Goal: Task Accomplishment & Management: Manage account settings

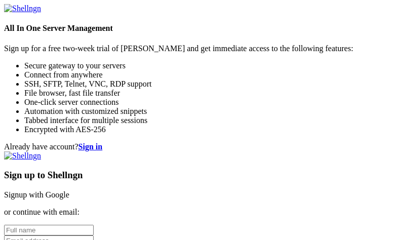
scroll to position [101, 0]
click at [137, 142] on div "Already have account? Sign in Sign up to Shellngn Signup with Google or continu…" at bounding box center [200, 226] width 393 height 169
click at [69, 190] on link "Signup with Google" at bounding box center [36, 194] width 65 height 9
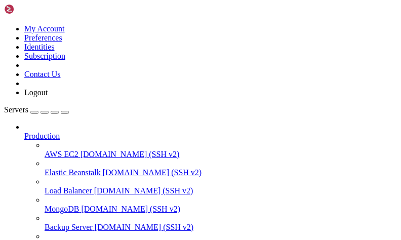
click at [34, 112] on div "button" at bounding box center [34, 112] width 0 height 0
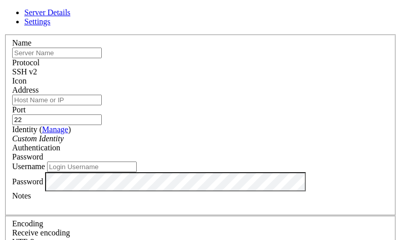
click at [102, 58] on input "text" at bounding box center [57, 53] width 90 height 11
type input "Servidor [PERSON_NAME]"
click at [102, 105] on input "Address" at bounding box center [57, 100] width 90 height 11
paste input "[TECHNICAL_ID]"
type input "[TECHNICAL_ID]"
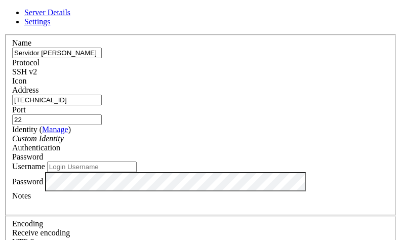
click at [134, 172] on input "Username" at bounding box center [92, 167] width 90 height 11
click at [114, 162] on input "Username" at bounding box center [92, 167] width 90 height 11
type input "a"
type input "adminprofe"
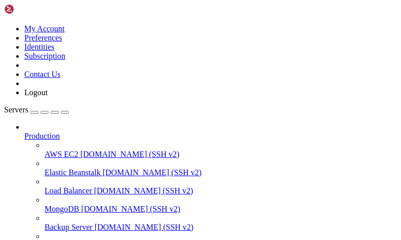
scroll to position [222, 0]
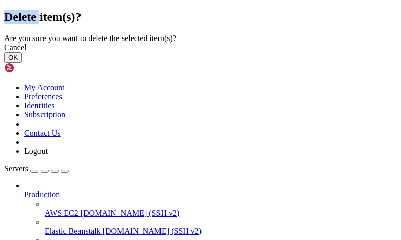
click at [111, 63] on div "Delete item(s)? Are you sure you want to delete the selected item(s)? Cancel OK" at bounding box center [200, 36] width 393 height 53
click at [284, 52] on div "Cancel" at bounding box center [200, 47] width 393 height 9
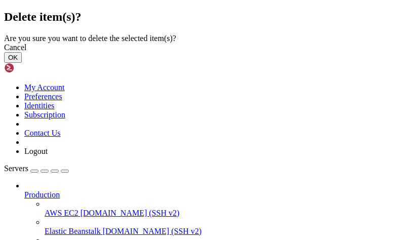
click at [22, 63] on button "OK" at bounding box center [13, 57] width 18 height 11
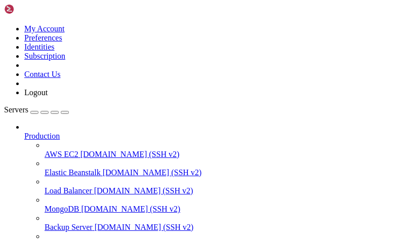
scroll to position [195, 0]
click at [4, 24] on icon at bounding box center [4, 24] width 0 height 0
click at [48, 97] on link "Logout" at bounding box center [35, 92] width 23 height 9
